Goal: Communication & Community: Participate in discussion

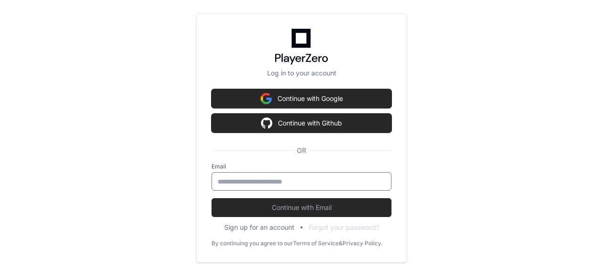
click at [271, 183] on input "email" at bounding box center [302, 181] width 168 height 9
type input "**********"
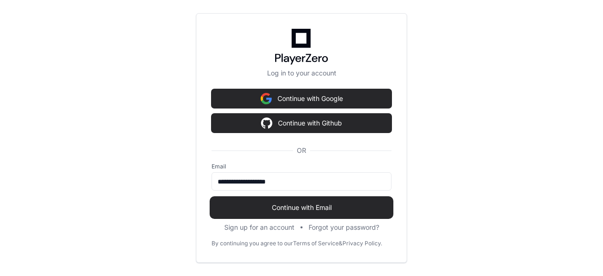
click at [291, 204] on span "Continue with Email" at bounding box center [302, 207] width 180 height 9
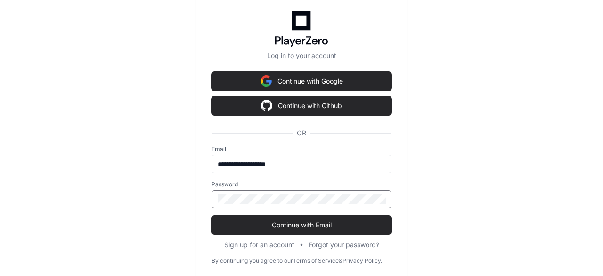
click at [212, 215] on button "Continue with Email" at bounding box center [302, 224] width 180 height 19
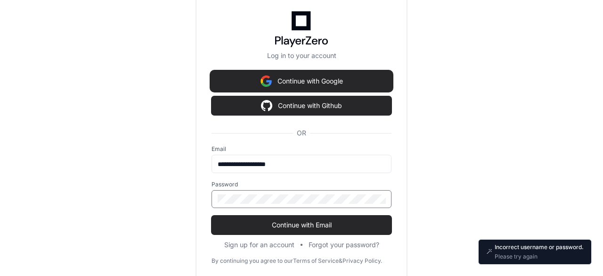
click at [335, 82] on button "Continue with Google" at bounding box center [302, 81] width 180 height 19
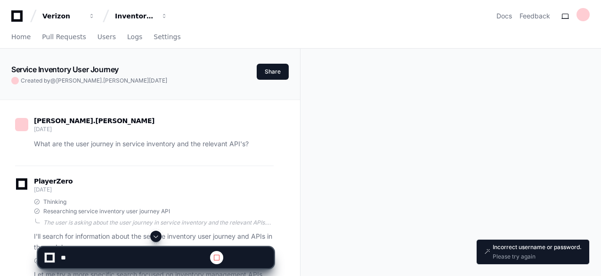
click at [154, 235] on span at bounding box center [156, 236] width 8 height 8
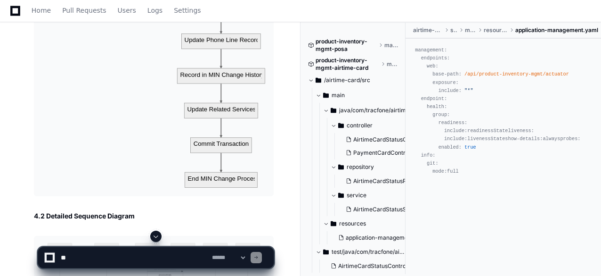
click at [154, 235] on span at bounding box center [156, 236] width 8 height 8
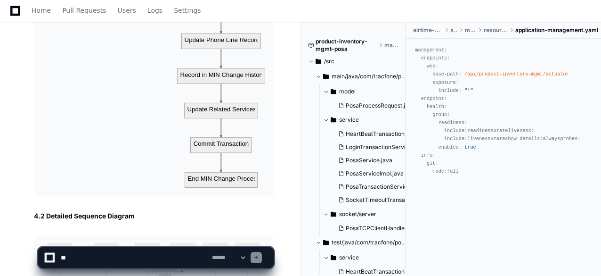
scroll to position [18078, 0]
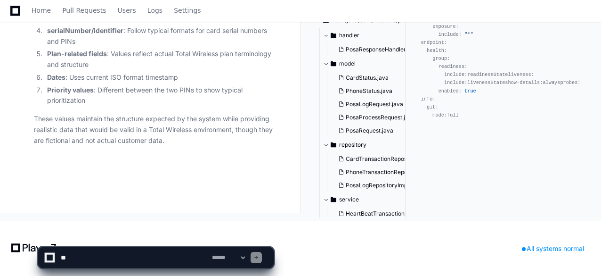
click at [154, 235] on app-app-chat-input "**********" at bounding box center [156, 249] width 237 height 38
click at [123, 254] on textarea at bounding box center [134, 257] width 151 height 21
click at [159, 257] on textarea at bounding box center [134, 257] width 151 height 21
paste textarea "**********"
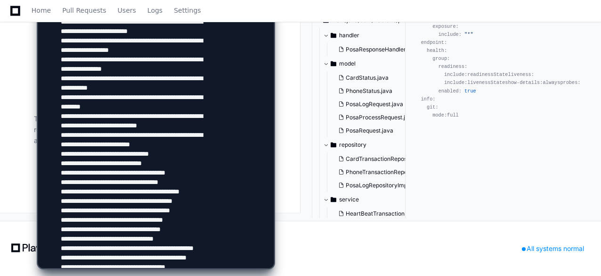
scroll to position [323, 0]
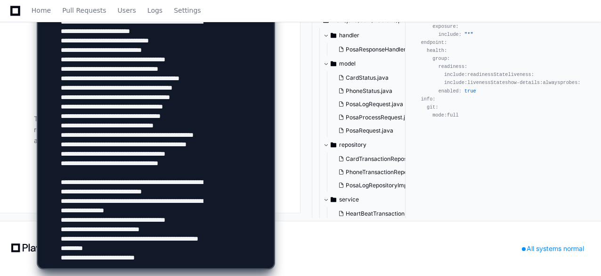
paste textarea "**********"
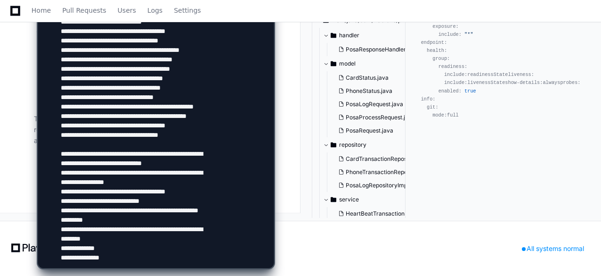
scroll to position [333, 0]
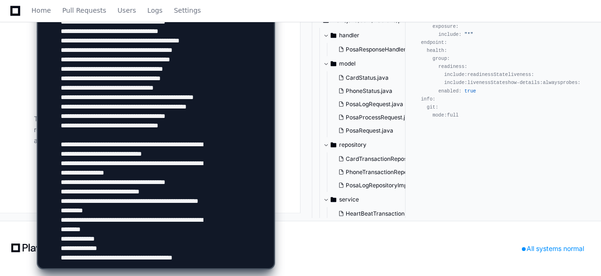
type textarea "**********"
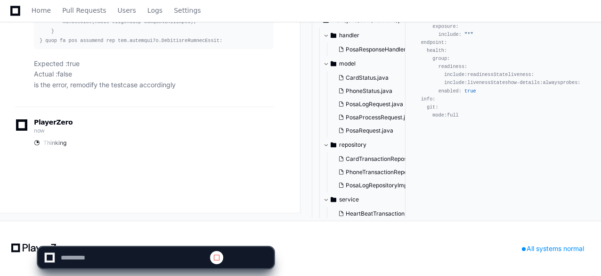
scroll to position [0, 0]
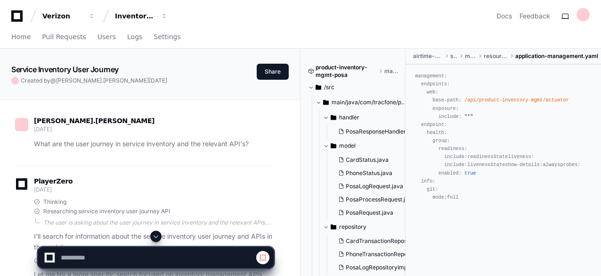
click at [157, 234] on span at bounding box center [156, 236] width 8 height 8
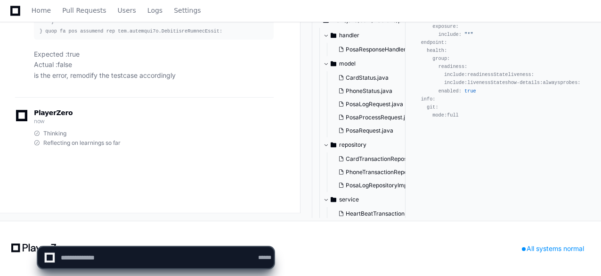
scroll to position [8, 0]
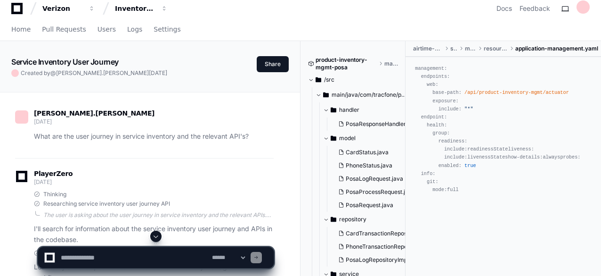
click at [157, 234] on span at bounding box center [156, 236] width 8 height 8
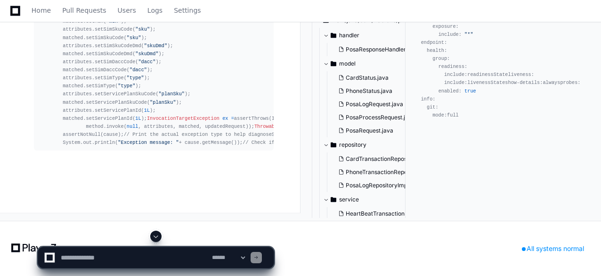
click at [157, 234] on span at bounding box center [156, 236] width 8 height 8
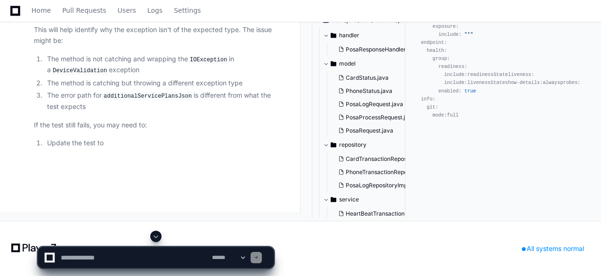
click at [157, 234] on span at bounding box center [156, 236] width 8 height 8
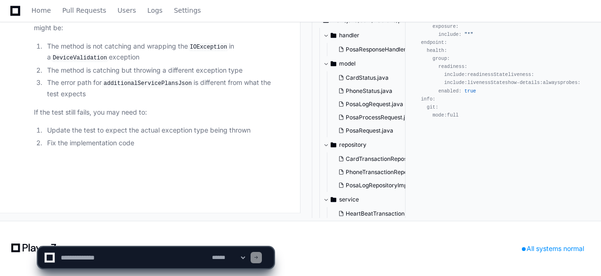
scroll to position [19666, 0]
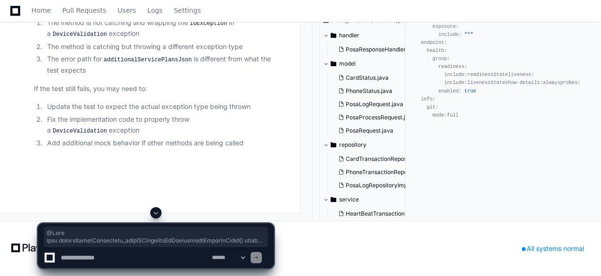
scroll to position [19464, 0]
drag, startPoint x: 38, startPoint y: 94, endPoint x: 43, endPoint y: 58, distance: 37.1
copy div "@Test void throwsDeviceValidation_whenIOExceptionOnAdditionalServicePlans () th…"
click at [112, 258] on textarea at bounding box center [134, 257] width 151 height 21
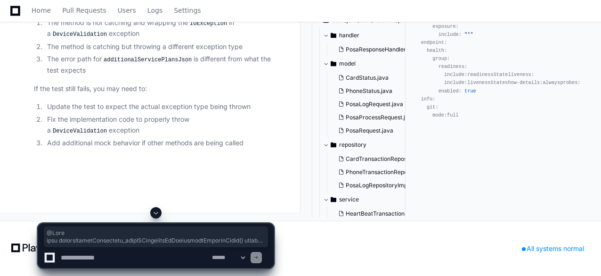
paste textarea "**********"
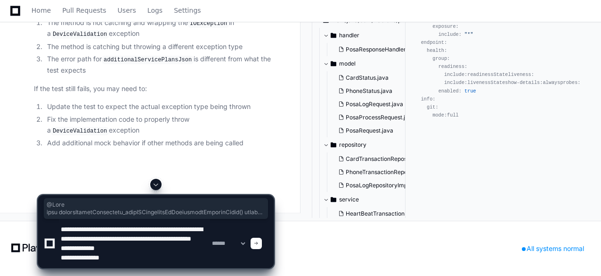
scroll to position [12, 0]
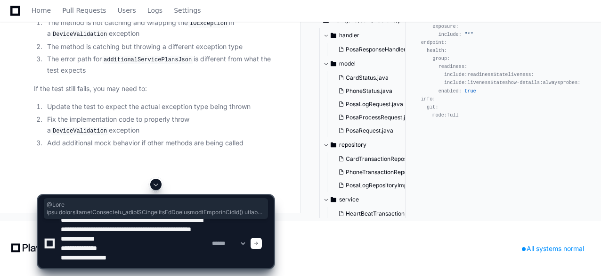
type textarea "**********"
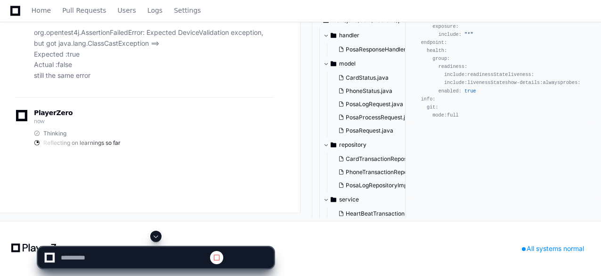
scroll to position [0, 0]
click at [159, 231] on button at bounding box center [155, 235] width 11 height 11
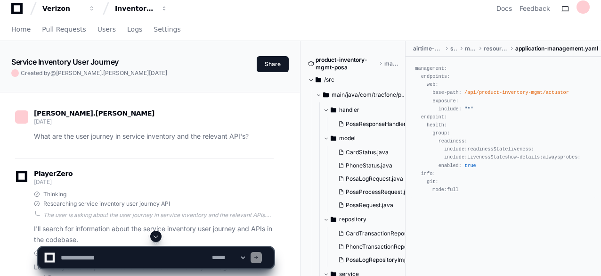
click at [156, 233] on span at bounding box center [156, 236] width 8 height 8
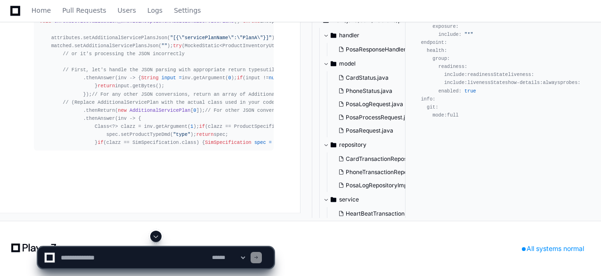
click at [156, 233] on span at bounding box center [156, 236] width 8 height 8
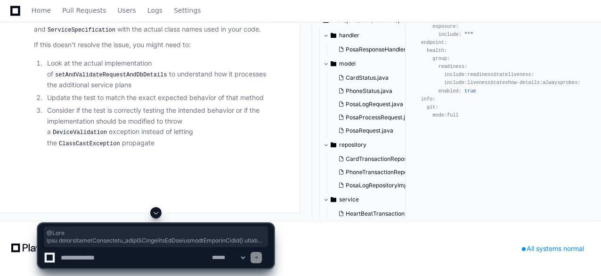
scroll to position [21484, 0]
drag, startPoint x: 37, startPoint y: 79, endPoint x: 43, endPoint y: 144, distance: 64.9
copy div "@Test void throwsDeviceValidation_whenIOExceptionOnAdditionalServicePlans () th…"
